Goal: Find contact information: Find contact information

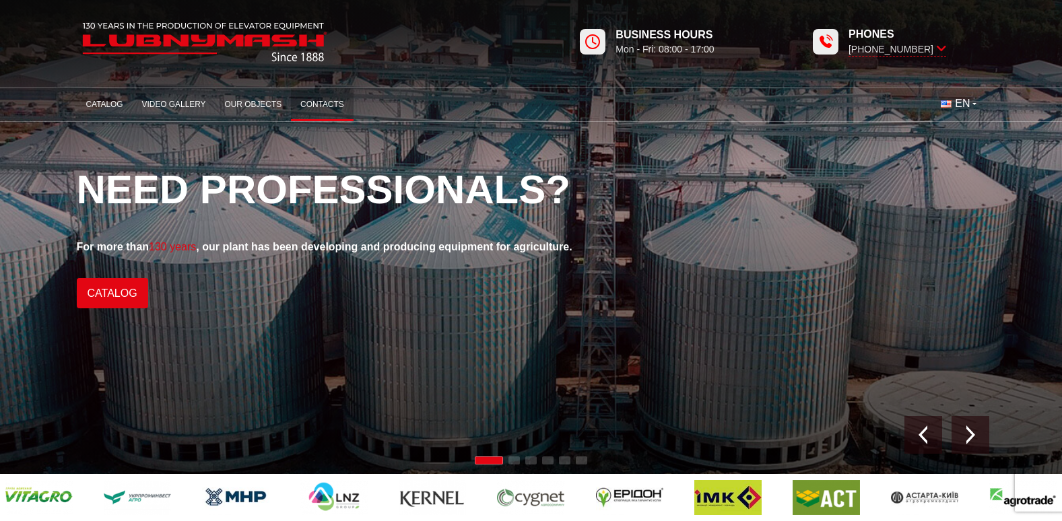
click at [317, 102] on link "Contacts" at bounding box center [322, 105] width 63 height 26
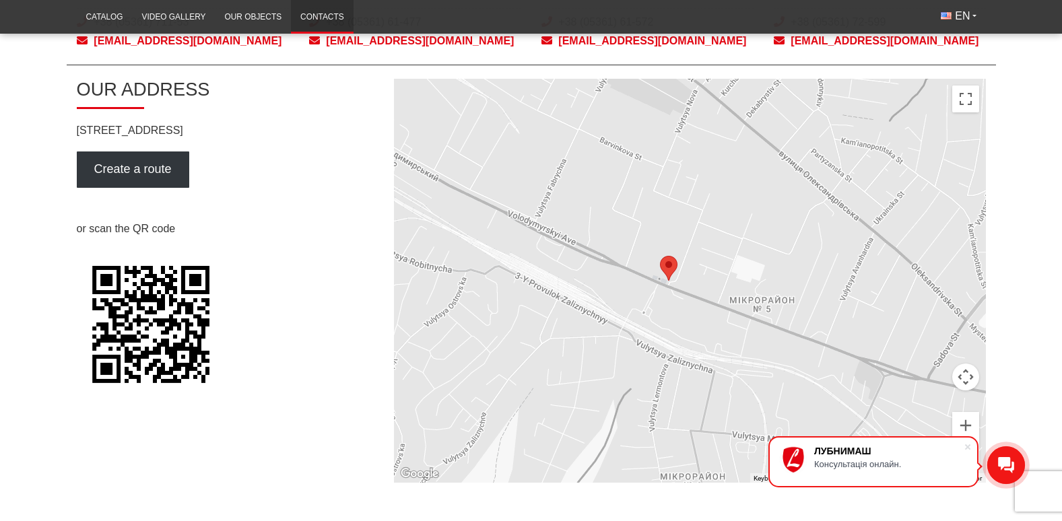
scroll to position [606, 0]
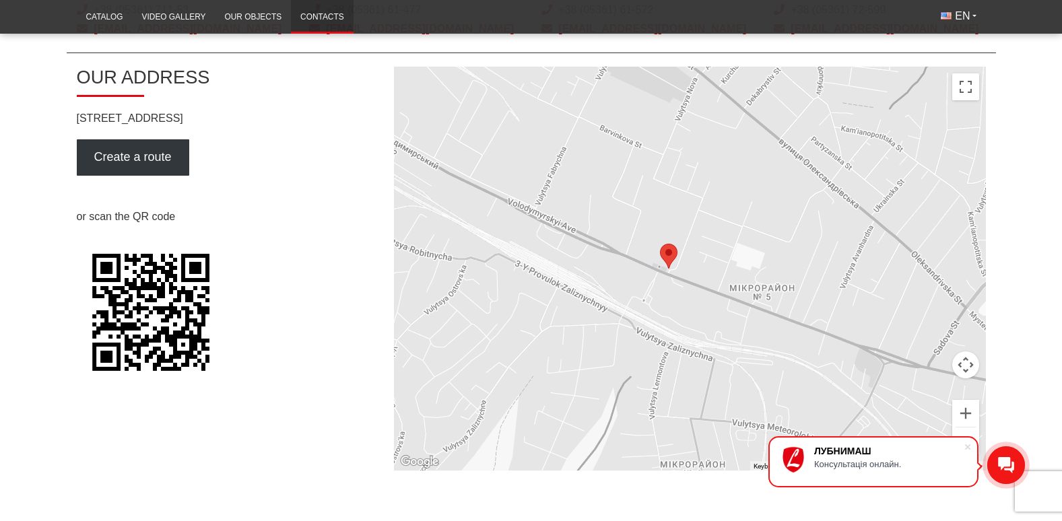
click at [753, 257] on div at bounding box center [690, 269] width 592 height 404
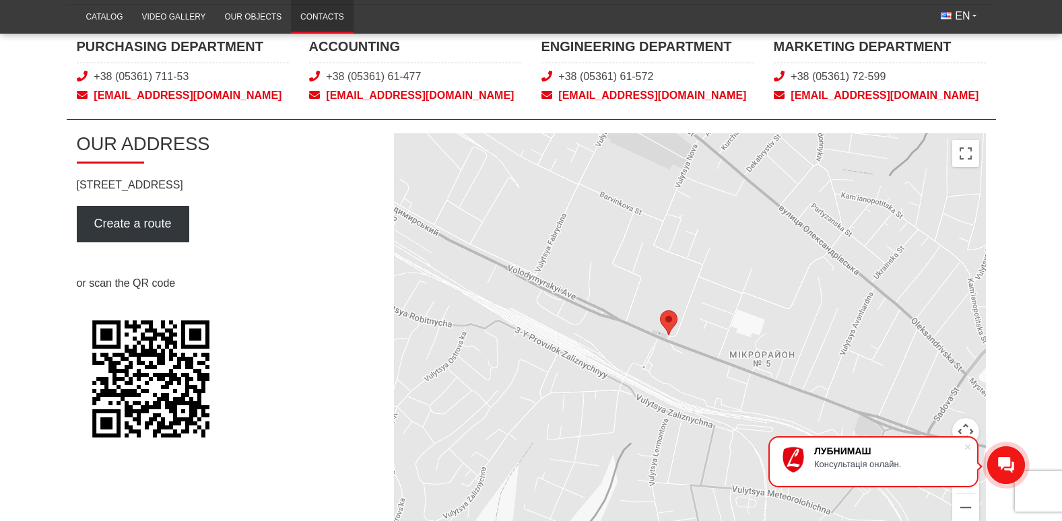
scroll to position [539, 0]
click at [967, 152] on button "Toggle fullscreen view" at bounding box center [965, 154] width 27 height 27
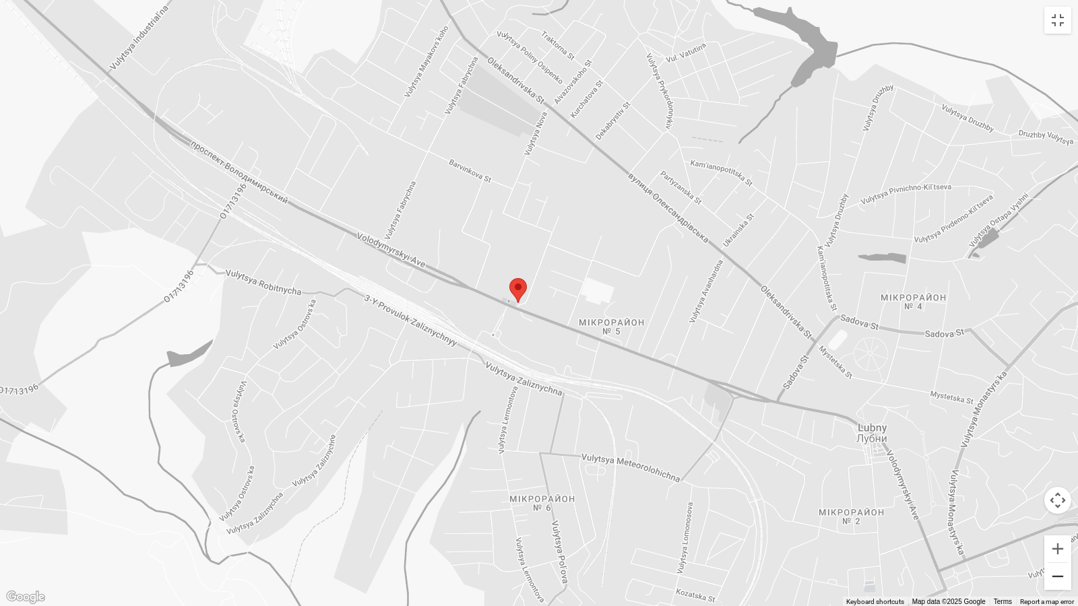
click at [1059, 521] on button "Zoom out" at bounding box center [1057, 576] width 27 height 27
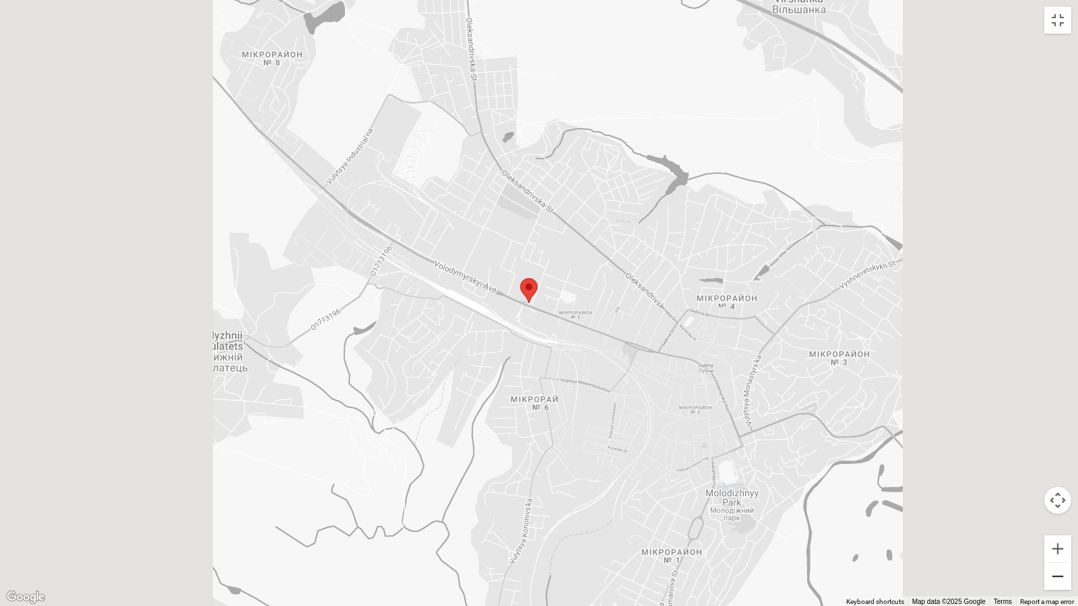
click at [1059, 521] on button "Zoom out" at bounding box center [1057, 576] width 27 height 27
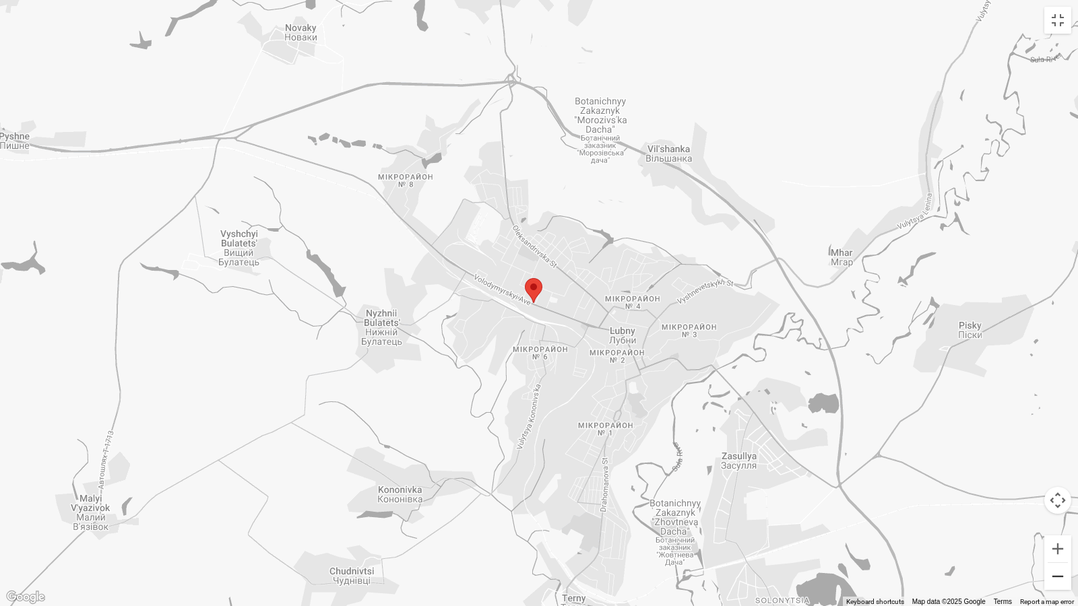
click at [1059, 521] on button "Zoom out" at bounding box center [1057, 576] width 27 height 27
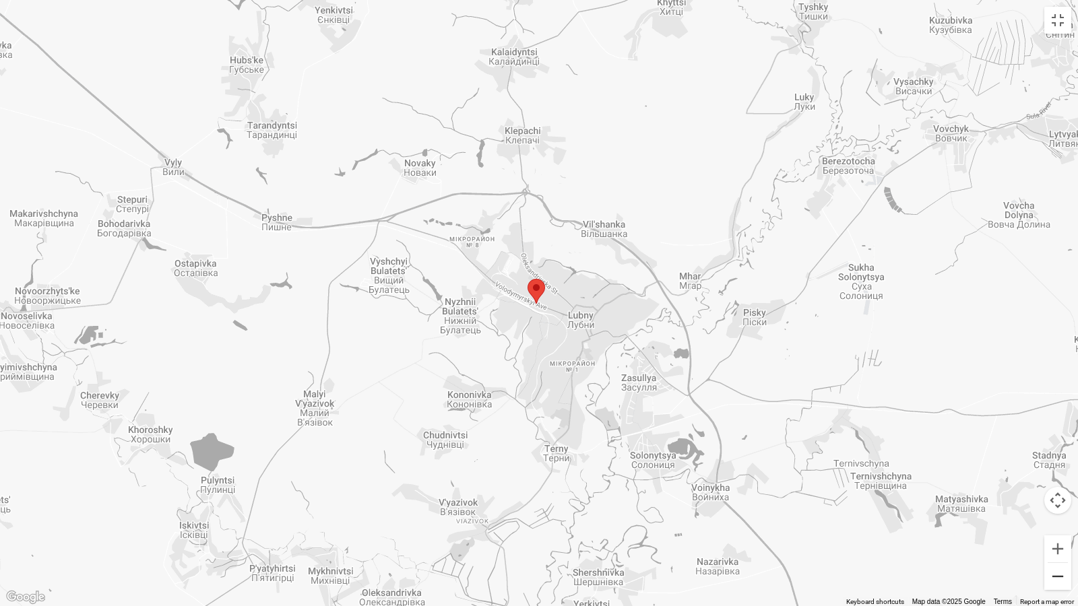
click at [1059, 521] on button "Zoom out" at bounding box center [1057, 576] width 27 height 27
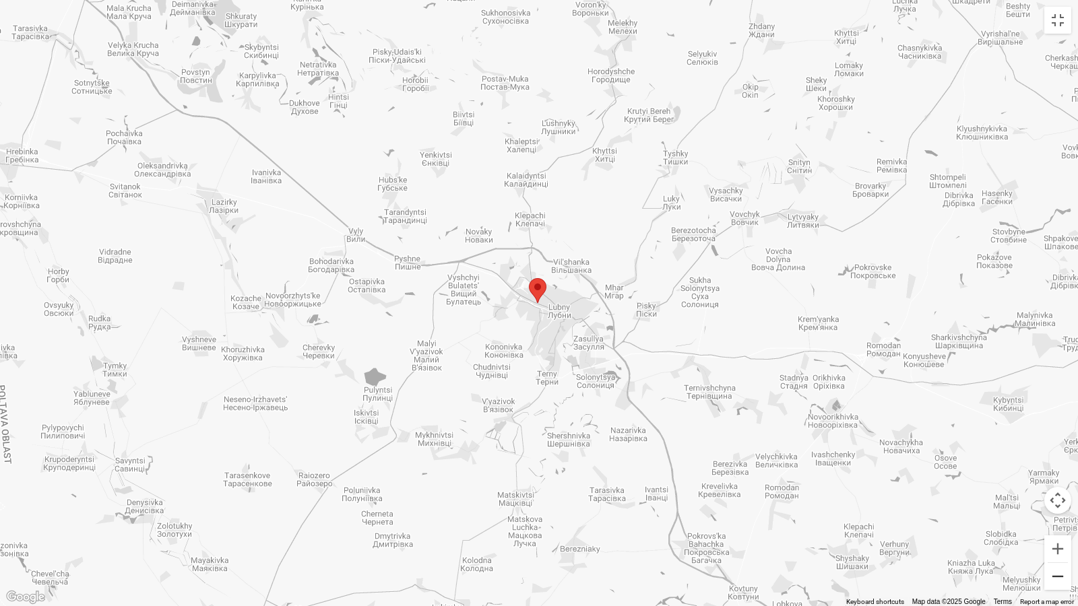
click at [1058, 521] on button "Zoom out" at bounding box center [1057, 576] width 27 height 27
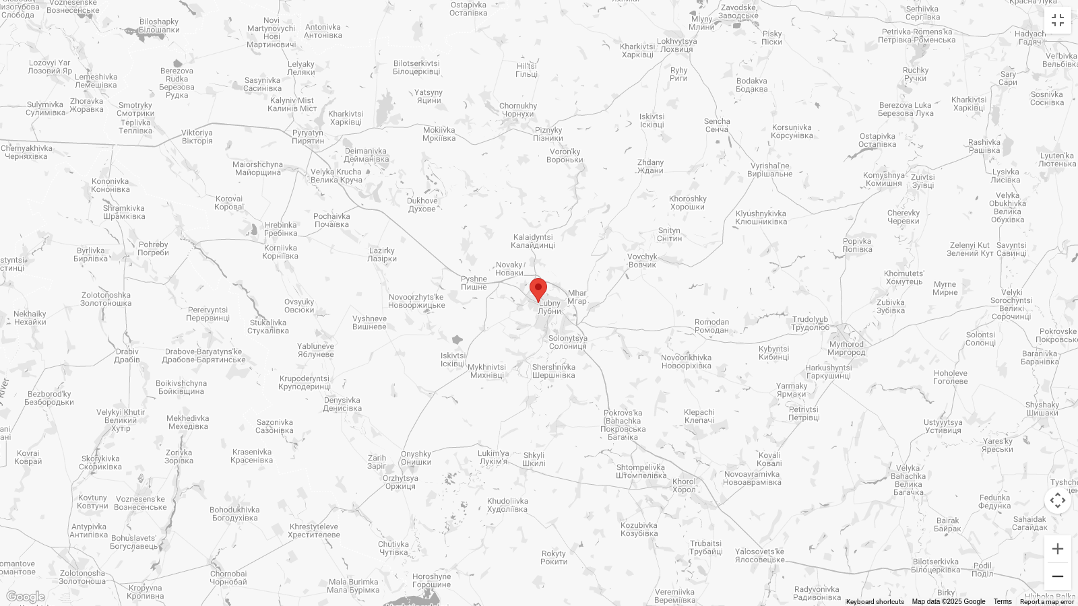
click at [1058, 521] on button "Zoom out" at bounding box center [1057, 576] width 27 height 27
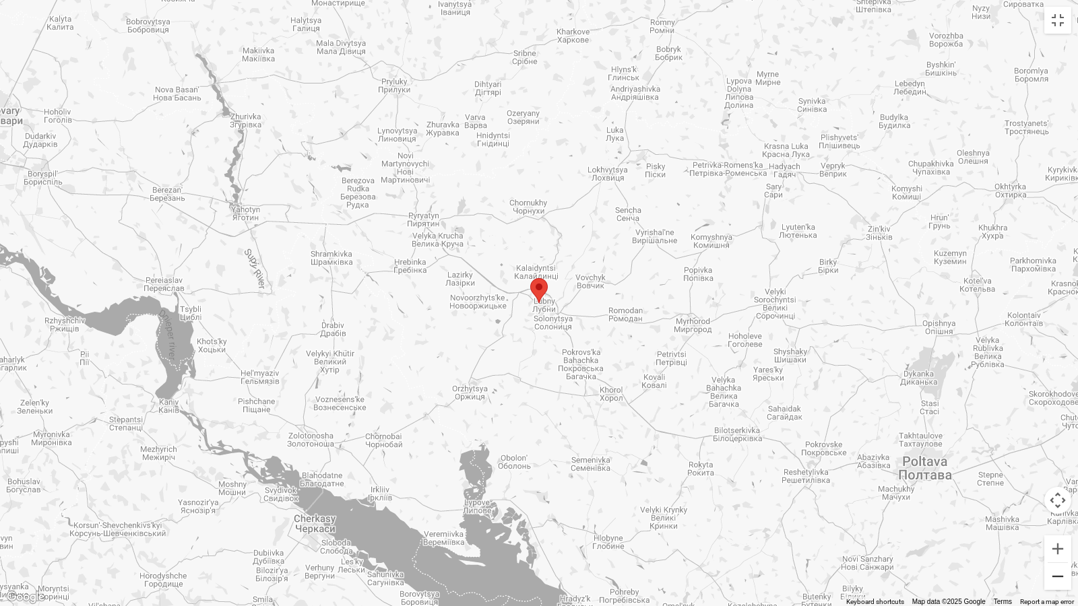
click at [1058, 521] on button "Zoom out" at bounding box center [1057, 576] width 27 height 27
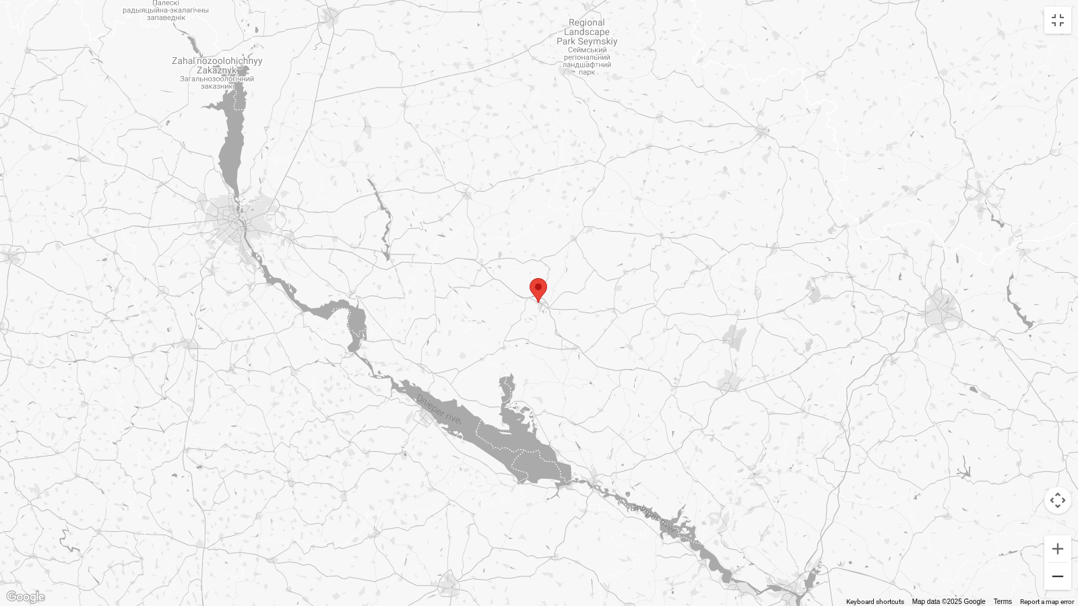
click at [1057, 521] on button "Zoom out" at bounding box center [1057, 576] width 27 height 27
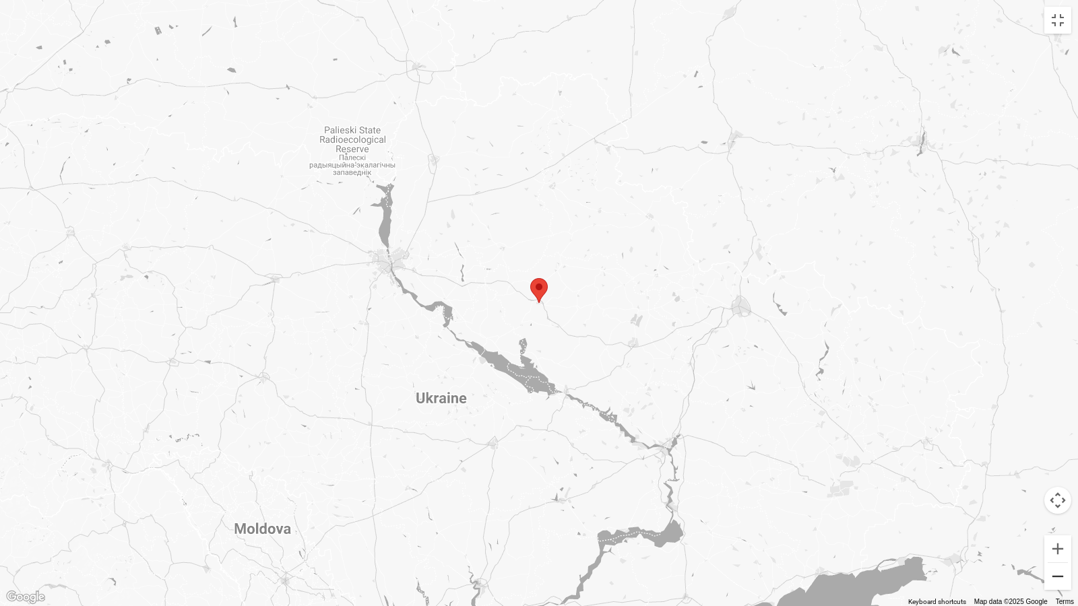
click at [1057, 521] on button "Zoom out" at bounding box center [1057, 576] width 27 height 27
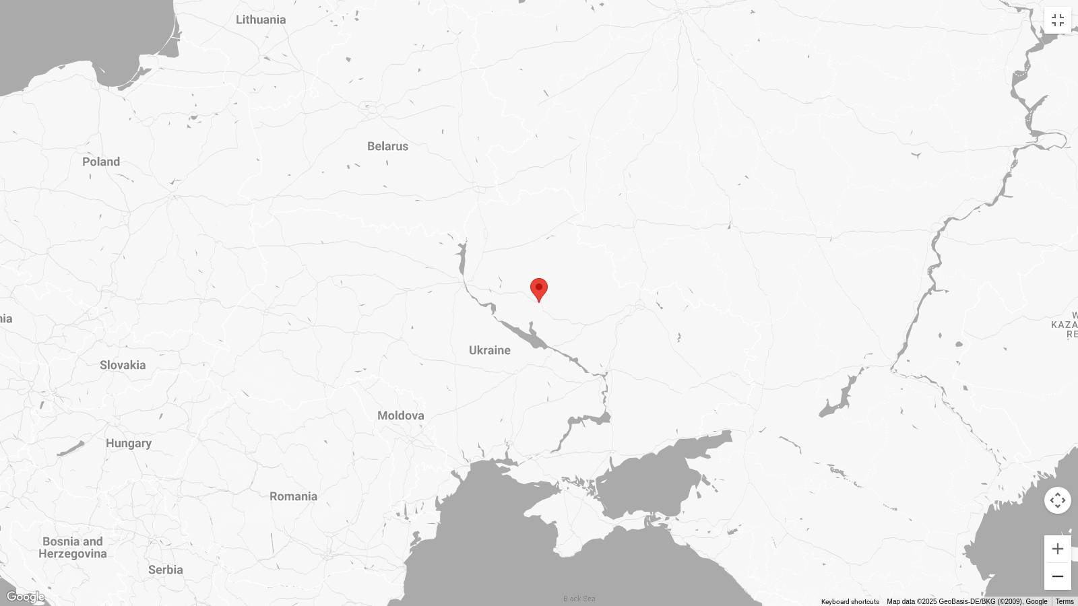
click at [1057, 521] on button "Zoom out" at bounding box center [1057, 576] width 27 height 27
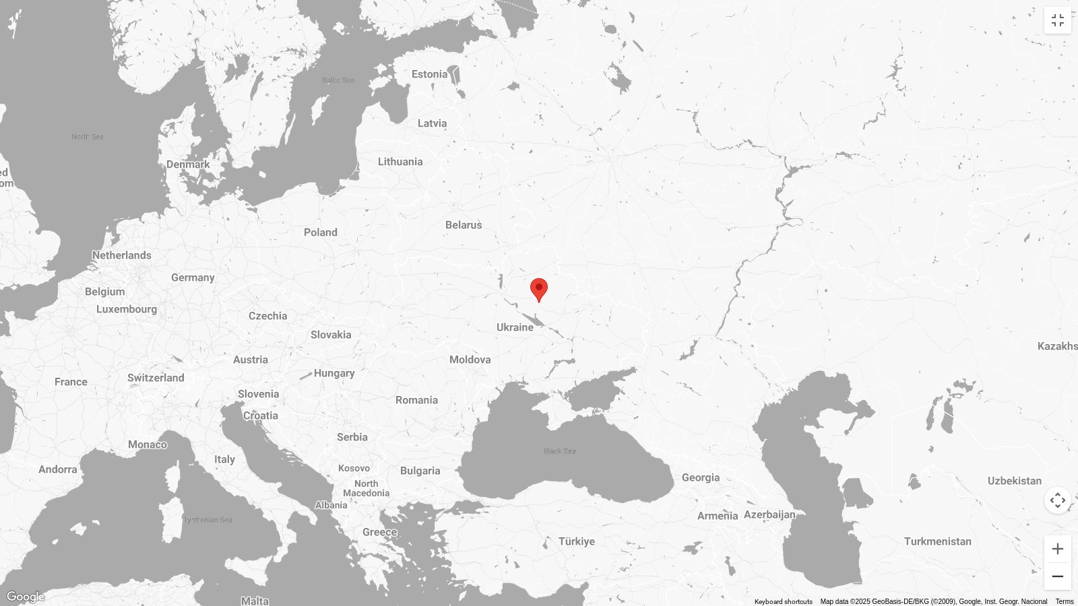
click at [1058, 521] on button "Zoom out" at bounding box center [1057, 576] width 27 height 27
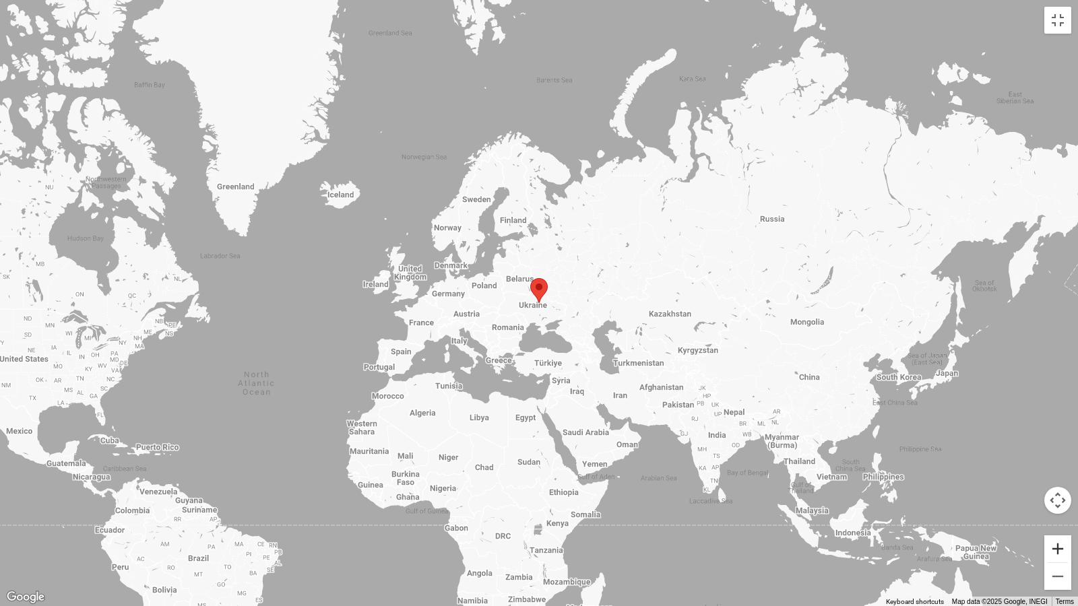
click at [1055, 521] on button "Zoom in" at bounding box center [1057, 548] width 27 height 27
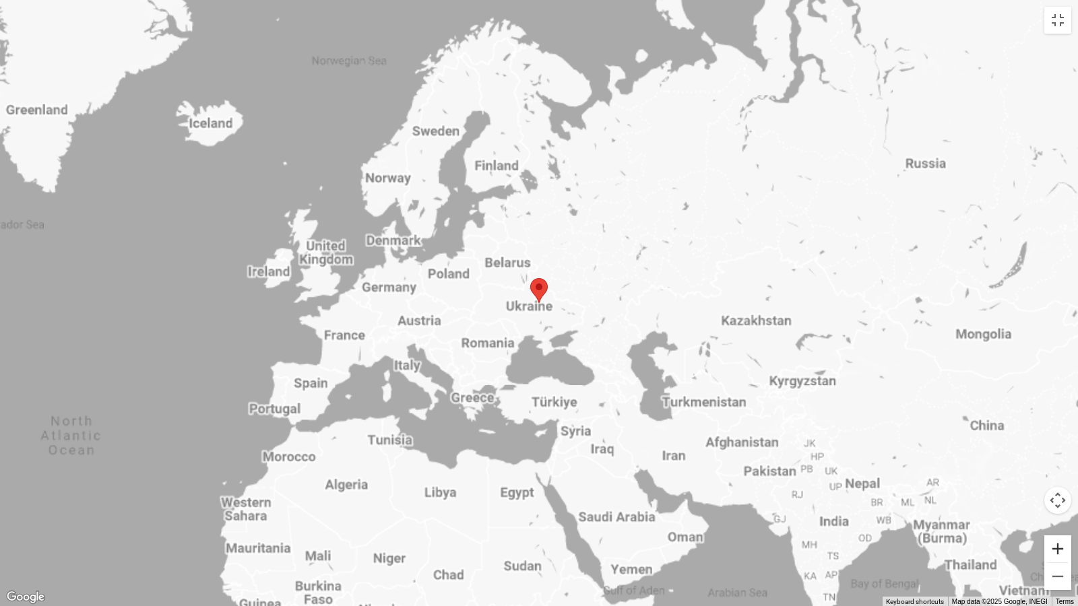
click at [1055, 521] on button "Zoom in" at bounding box center [1057, 548] width 27 height 27
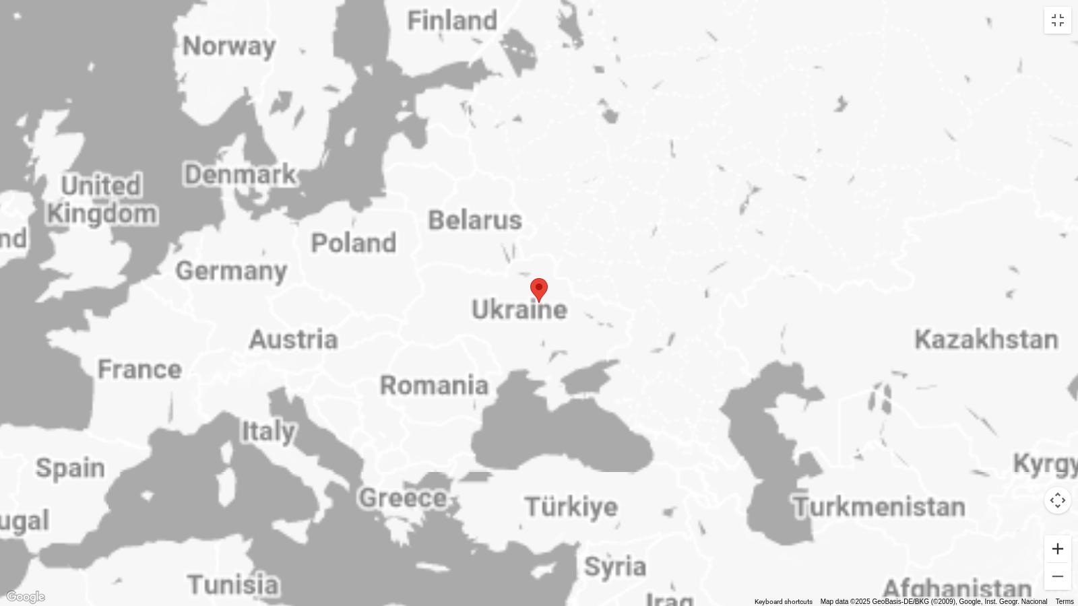
click at [1055, 521] on button "Zoom in" at bounding box center [1057, 548] width 27 height 27
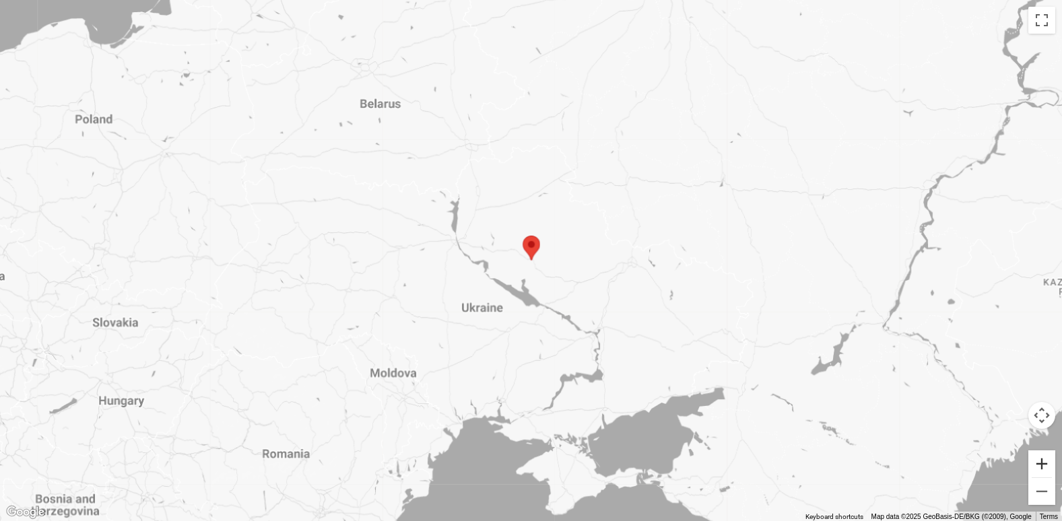
scroll to position [0, 0]
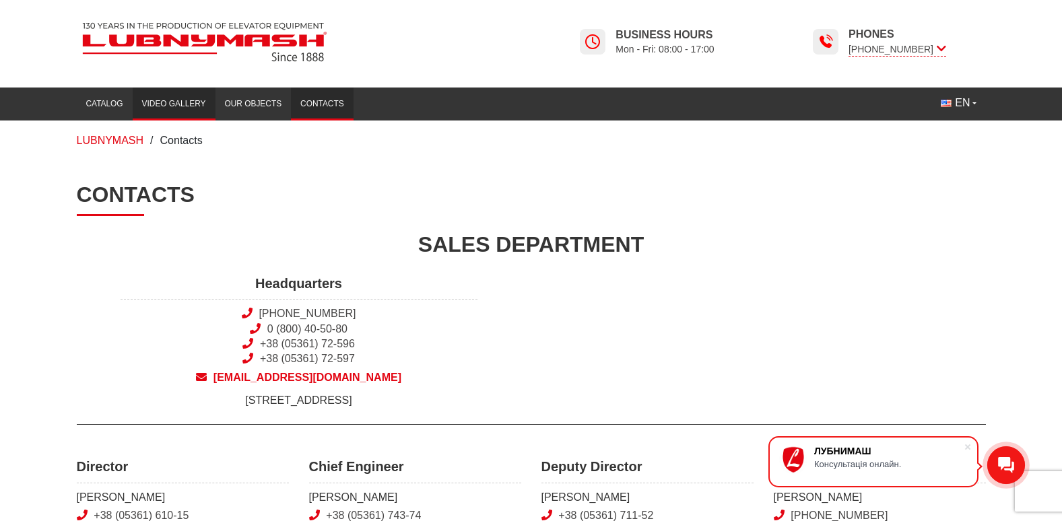
click at [177, 102] on link "Video gallery" at bounding box center [174, 104] width 83 height 26
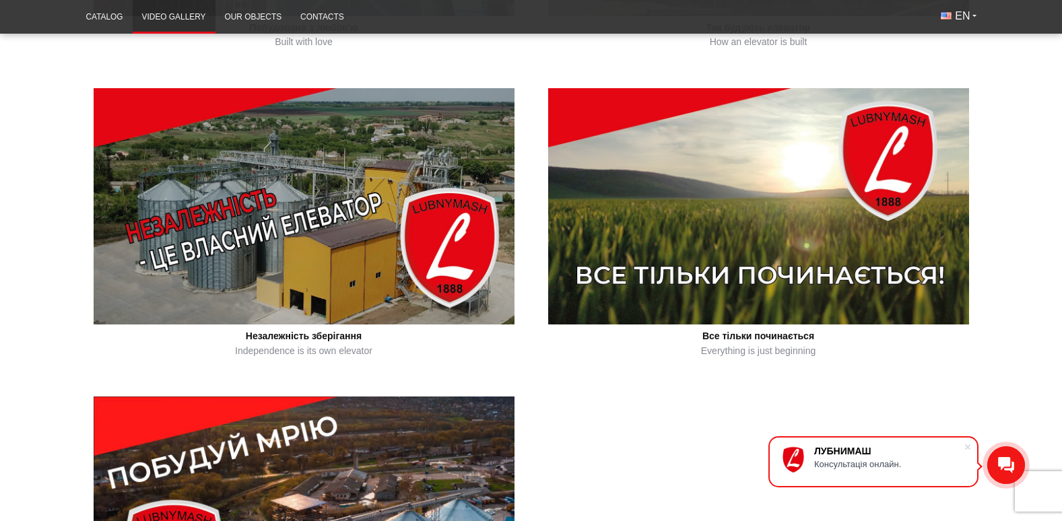
scroll to position [876, 0]
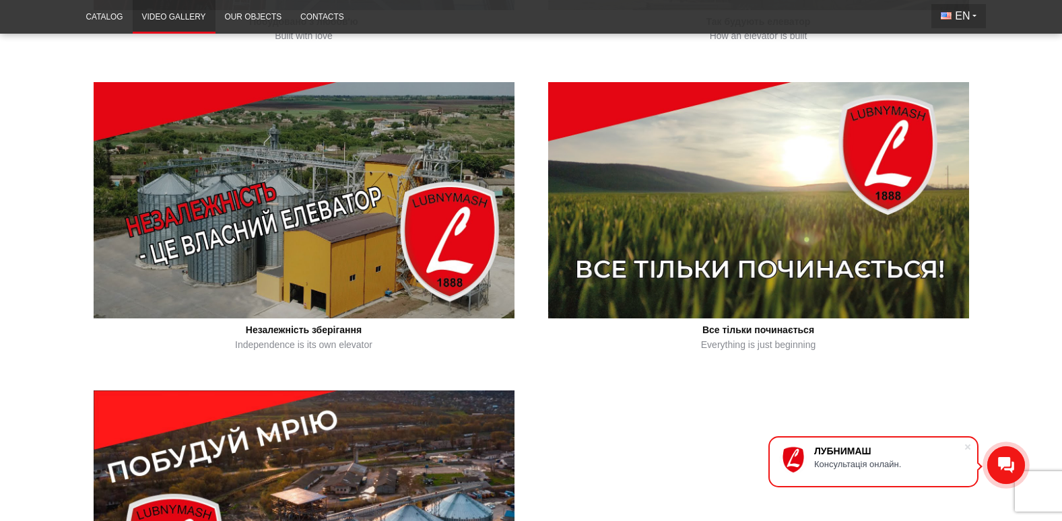
click at [960, 13] on span "EN" at bounding box center [962, 16] width 15 height 15
click at [949, 63] on img at bounding box center [947, 64] width 11 height 7
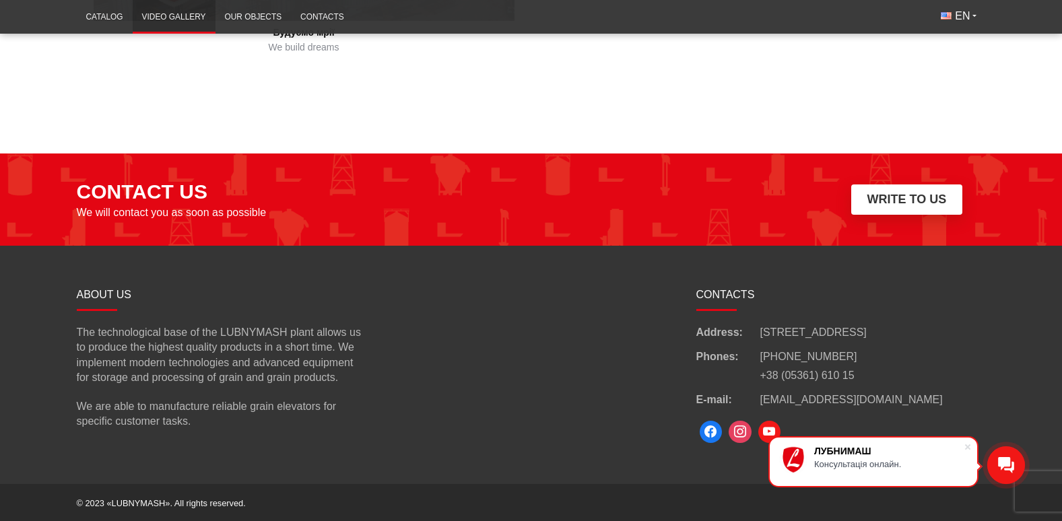
scroll to position [1483, 0]
